Goal: Task Accomplishment & Management: Manage account settings

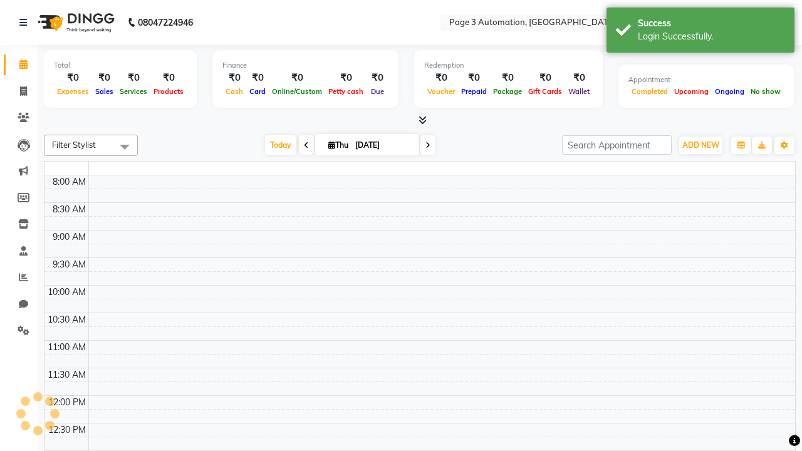
select select "en"
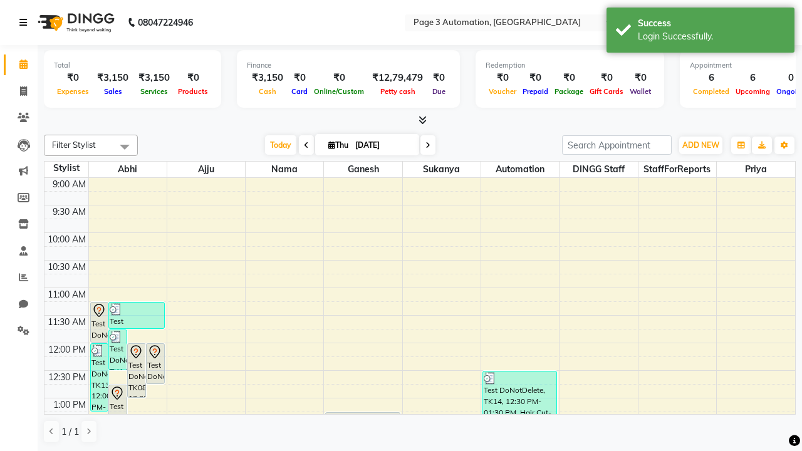
click at [26, 23] on icon at bounding box center [23, 22] width 8 height 9
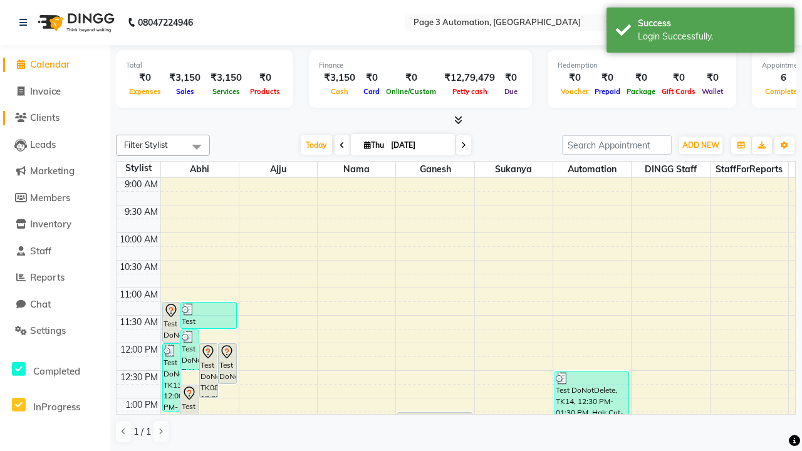
click at [55, 118] on span "Clients" at bounding box center [44, 118] width 29 height 12
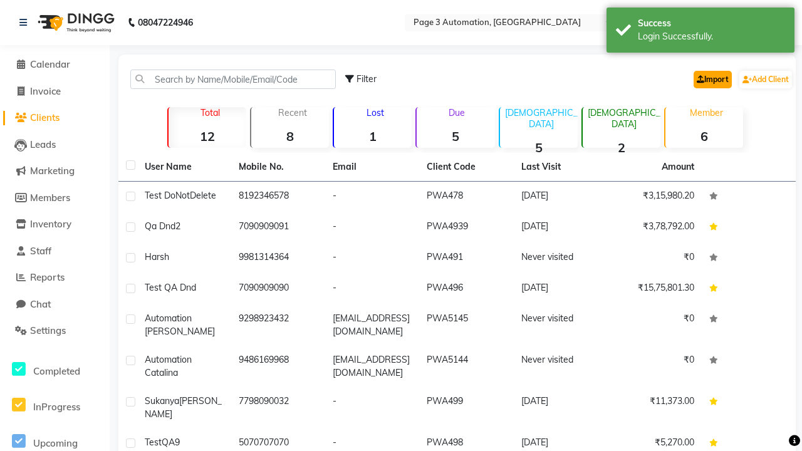
click at [710, 79] on link "Import" at bounding box center [713, 80] width 38 height 18
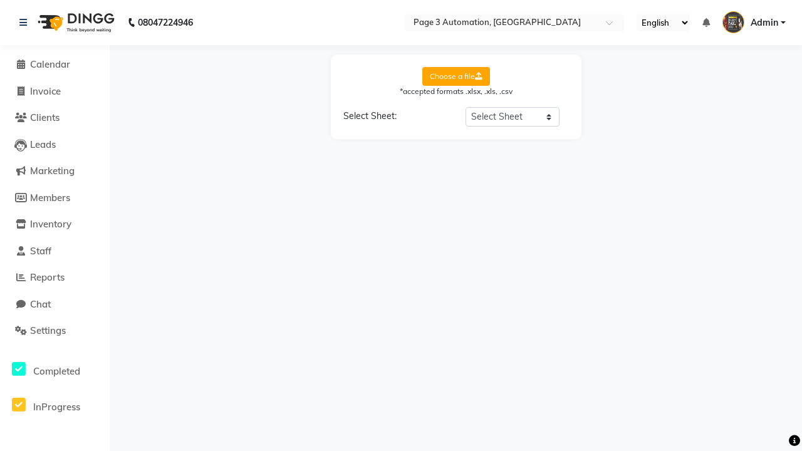
select select "Sheet1"
select select "name"
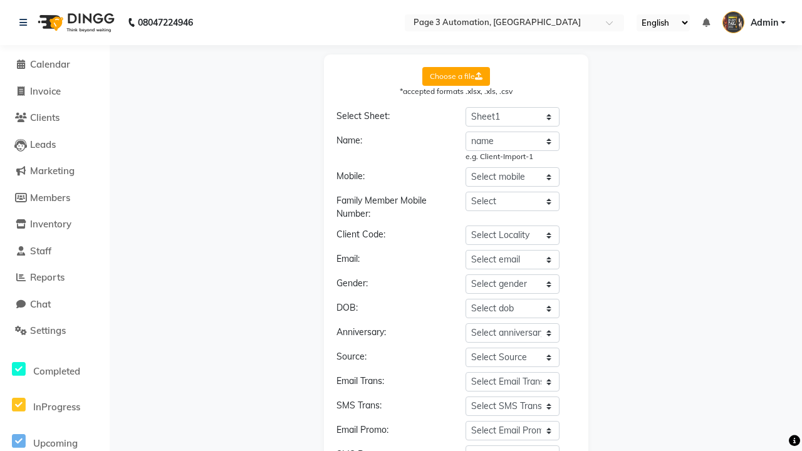
select select "number"
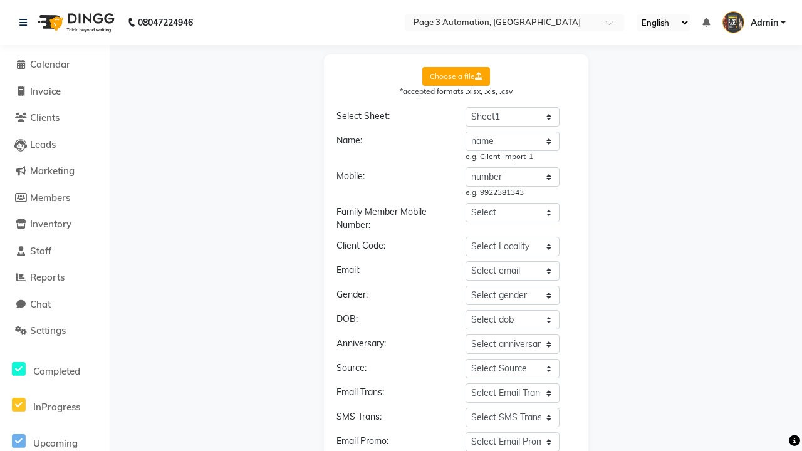
scroll to position [134, 0]
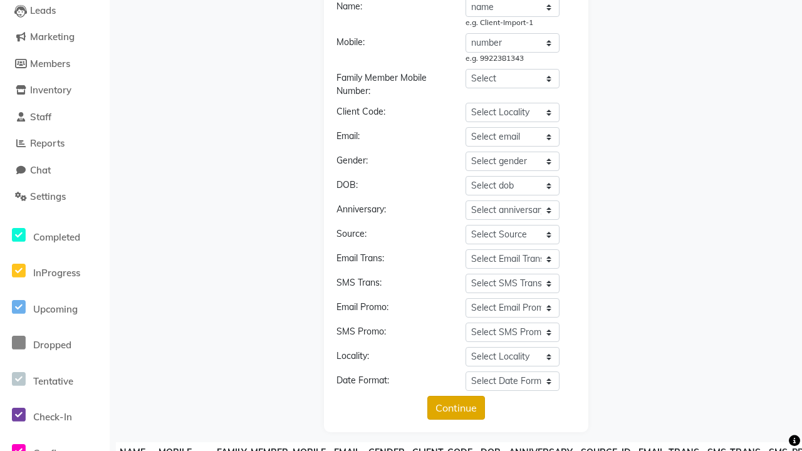
type input "OODV123"
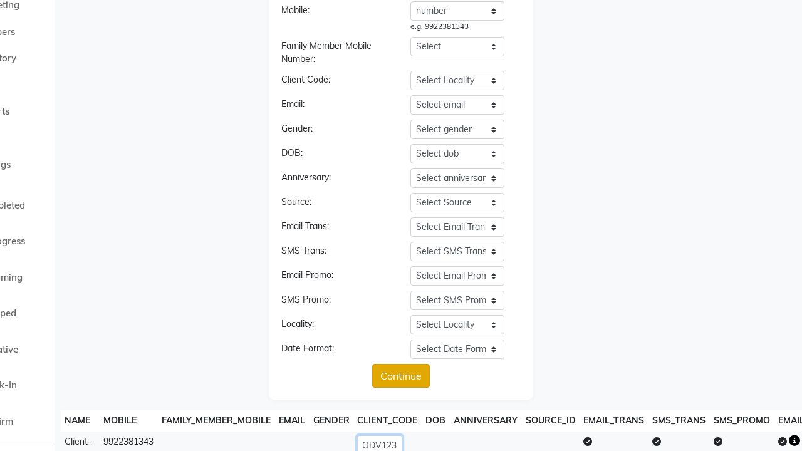
scroll to position [274, 0]
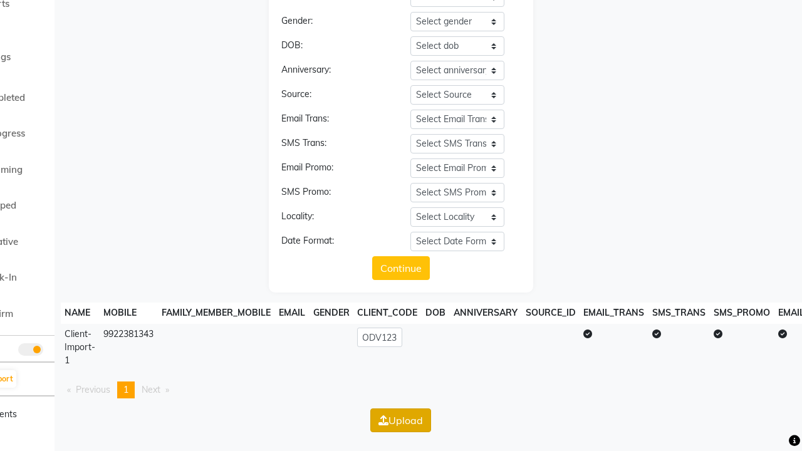
click at [400, 420] on button "Upload" at bounding box center [400, 421] width 61 height 24
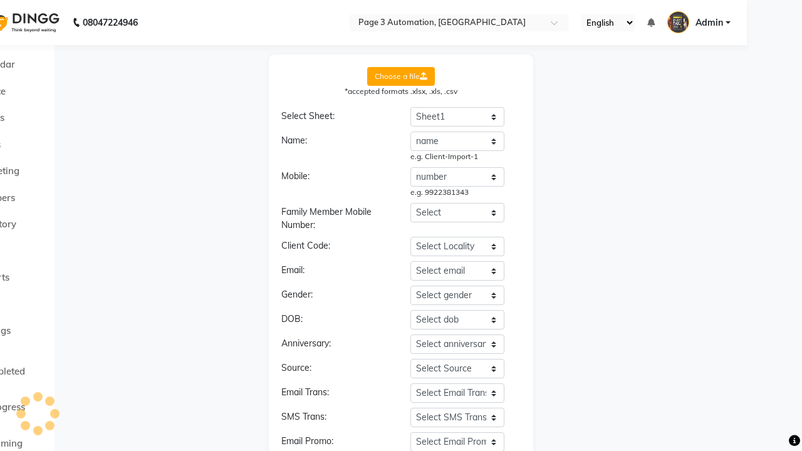
scroll to position [0, 0]
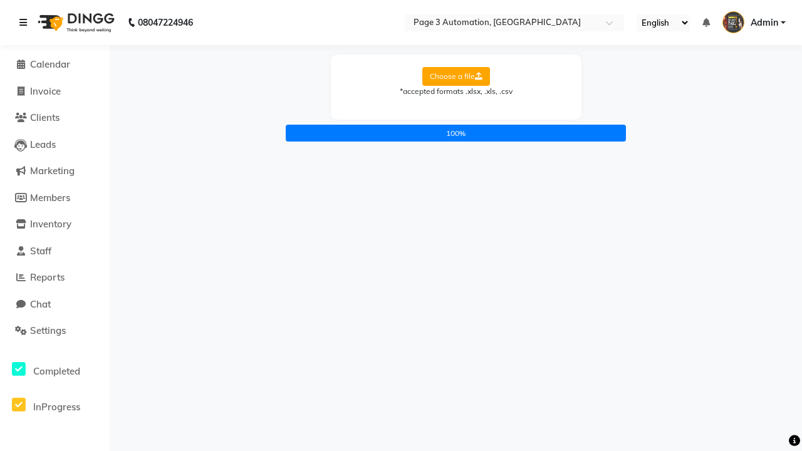
click at [26, 23] on icon at bounding box center [23, 22] width 8 height 9
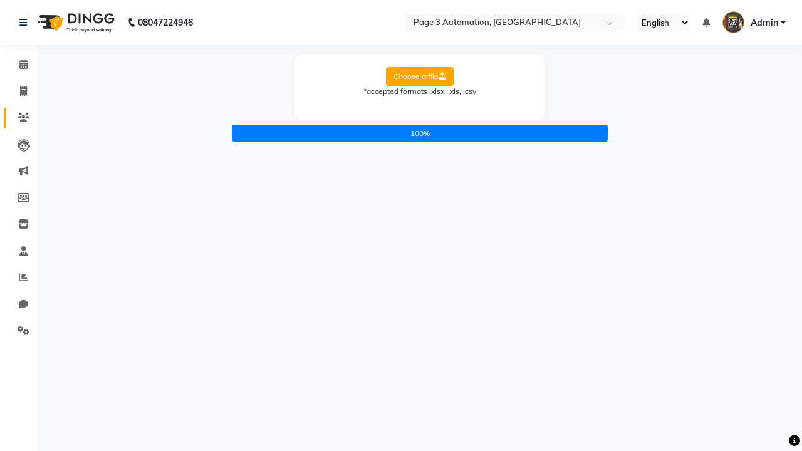
click at [19, 118] on icon at bounding box center [24, 117] width 12 height 9
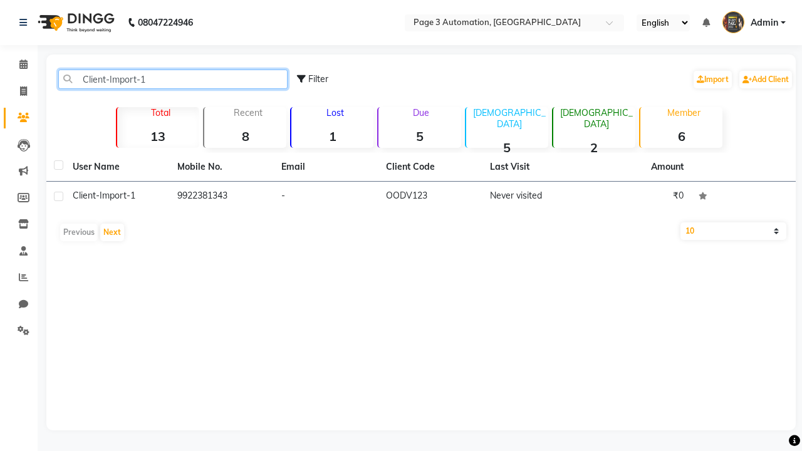
type input "Client-Import-1"
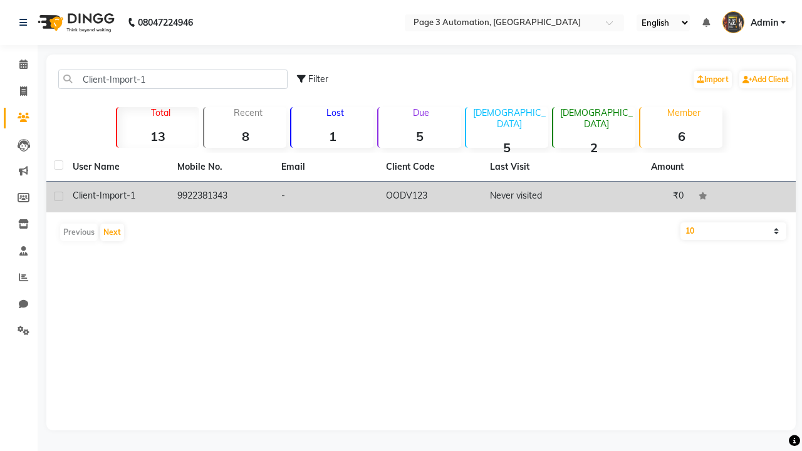
click at [58, 196] on label at bounding box center [58, 196] width 9 height 9
click at [58, 196] on input "checkbox" at bounding box center [58, 197] width 8 height 8
checkbox input "true"
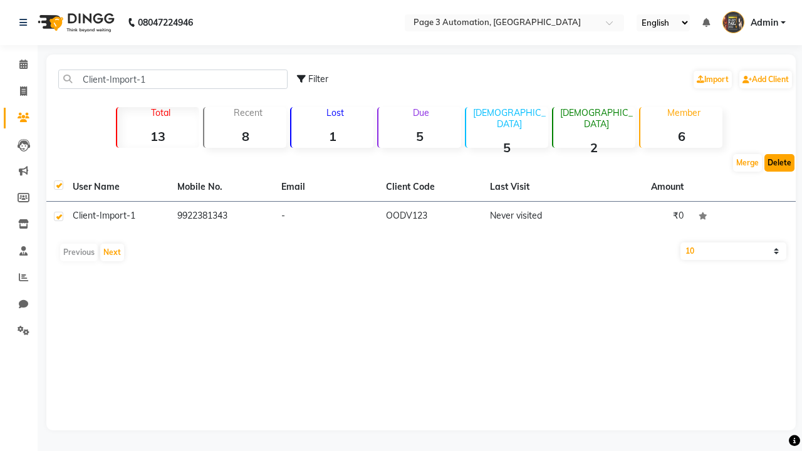
click at [780, 163] on button "Delete" at bounding box center [779, 163] width 30 height 18
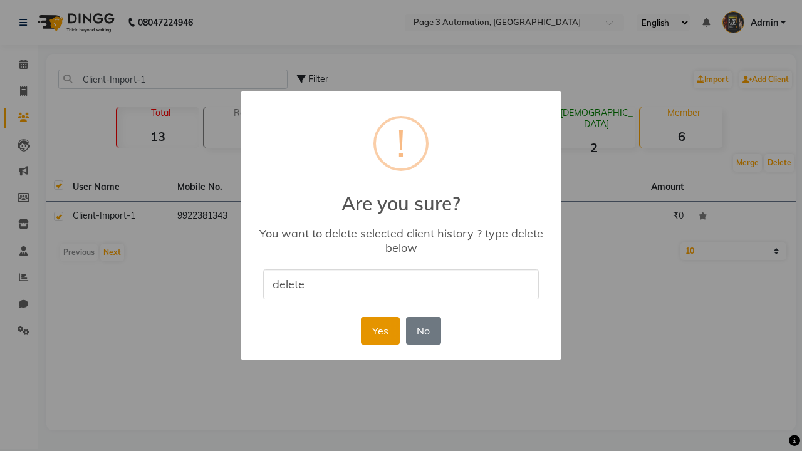
type input "delete"
click at [380, 330] on button "Yes" at bounding box center [380, 331] width 38 height 28
